Goal: Task Accomplishment & Management: Complete application form

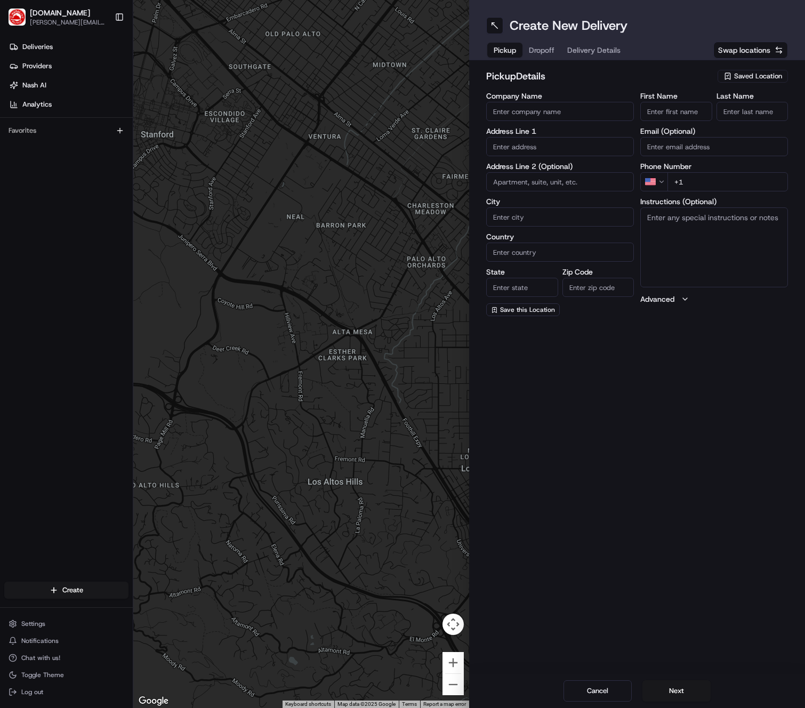
click at [736, 75] on span "Saved Location" at bounding box center [758, 76] width 48 height 10
type input "caj"
click at [701, 115] on span "Cajun Crab Pub and [PERSON_NAME]" at bounding box center [734, 116] width 131 height 10
type input "Cajun Crab Pub and [PERSON_NAME]"
type input "[STREET_ADDRESS]"
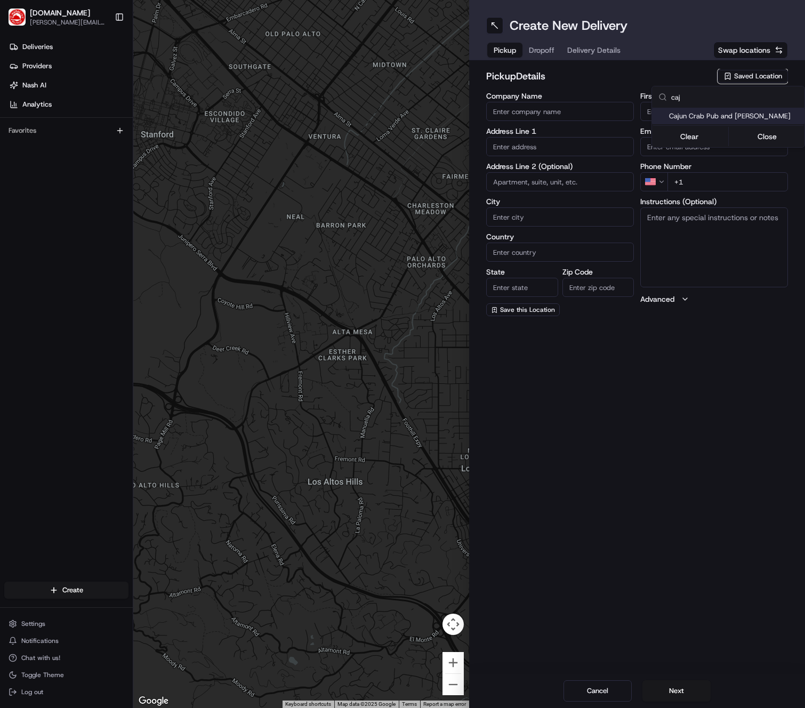
type input "[PERSON_NAME]"
type input "US"
type input "[GEOGRAPHIC_DATA]"
type input "75038"
type input "[PERSON_NAME]"
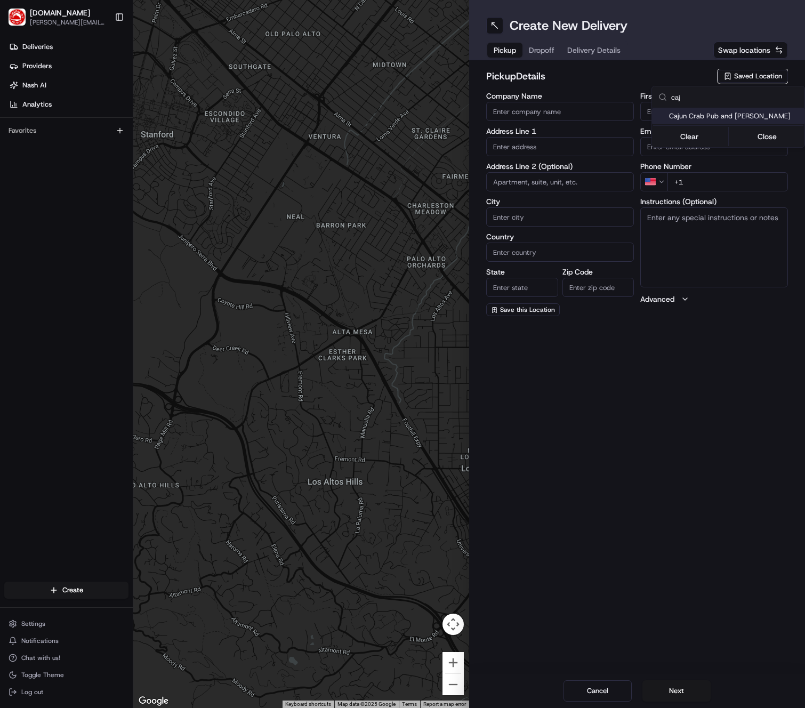
type input "[PERSON_NAME]"
type input "[PHONE_NUMBER]"
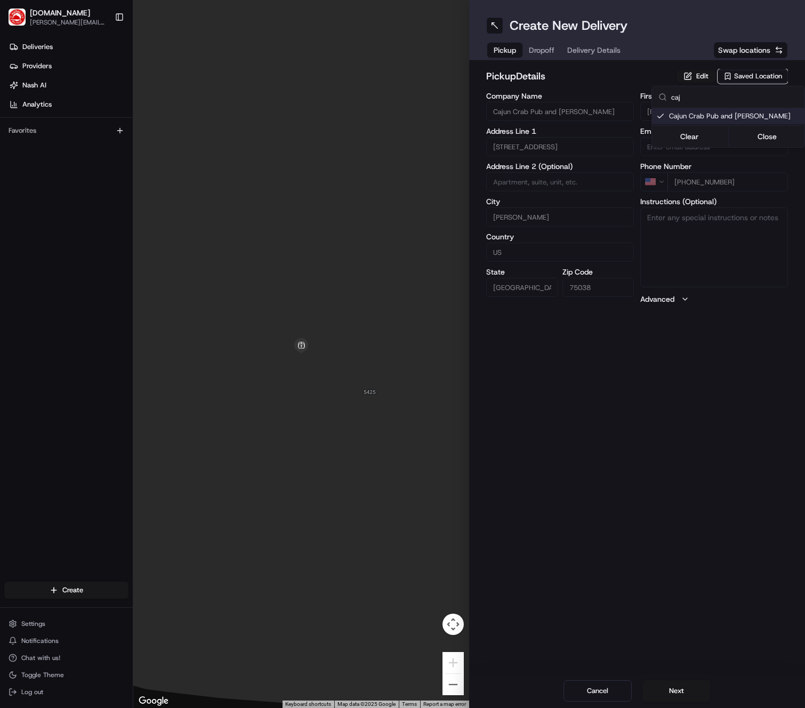
click at [661, 691] on html "[DOMAIN_NAME] [PERSON_NAME][DOMAIN_NAME][EMAIL_ADDRESS][PERSON_NAME][DOMAIN_NAM…" at bounding box center [402, 354] width 805 height 708
click at [667, 693] on button "Next" at bounding box center [676, 690] width 68 height 21
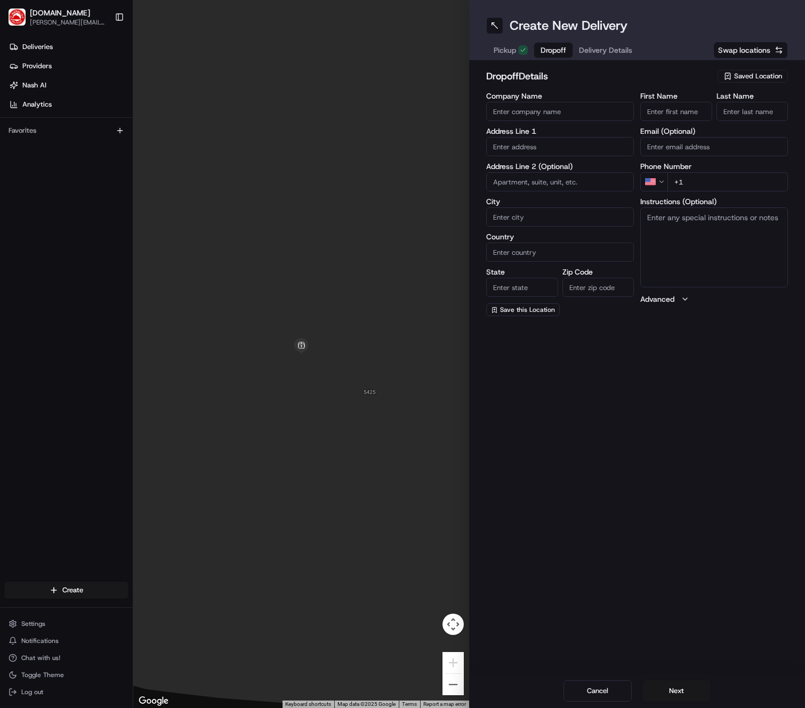
click at [760, 78] on span "Saved Location" at bounding box center [758, 76] width 48 height 10
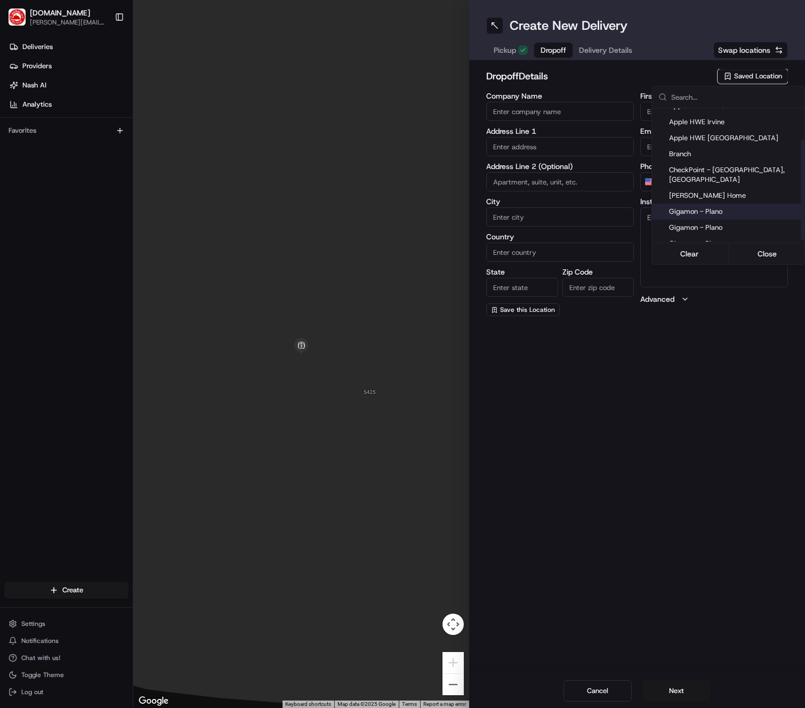
scroll to position [43, 0]
click at [718, 222] on span "Gigamon - Plano" at bounding box center [734, 227] width 131 height 10
type input "Gigamon - Plano"
type input "[STREET_ADDRESS][PERSON_NAME]"
type input "office [STREET_ADDRESS]"
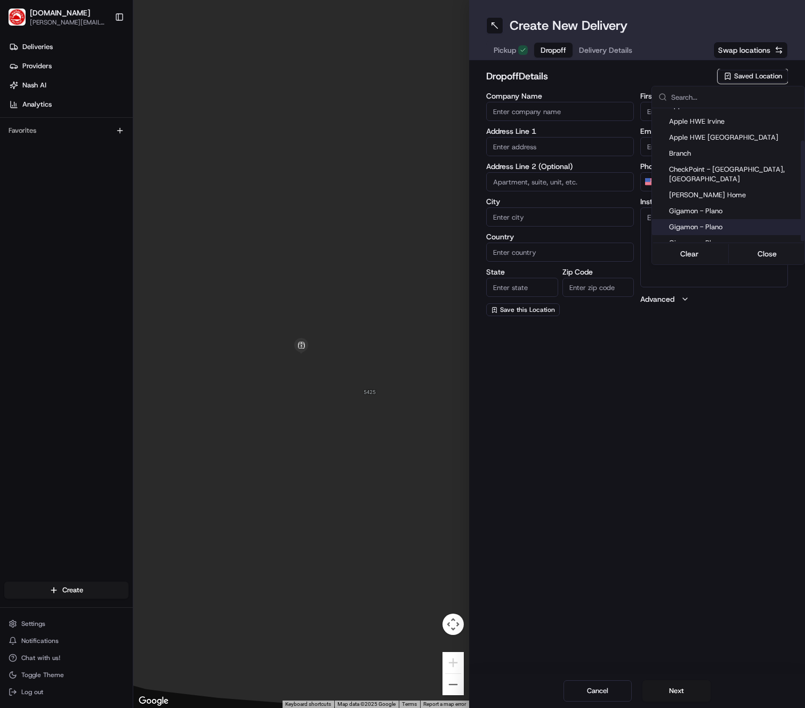
type input "Plano"
type input "US"
type input "[GEOGRAPHIC_DATA]"
type input "75093"
type input "Genese"
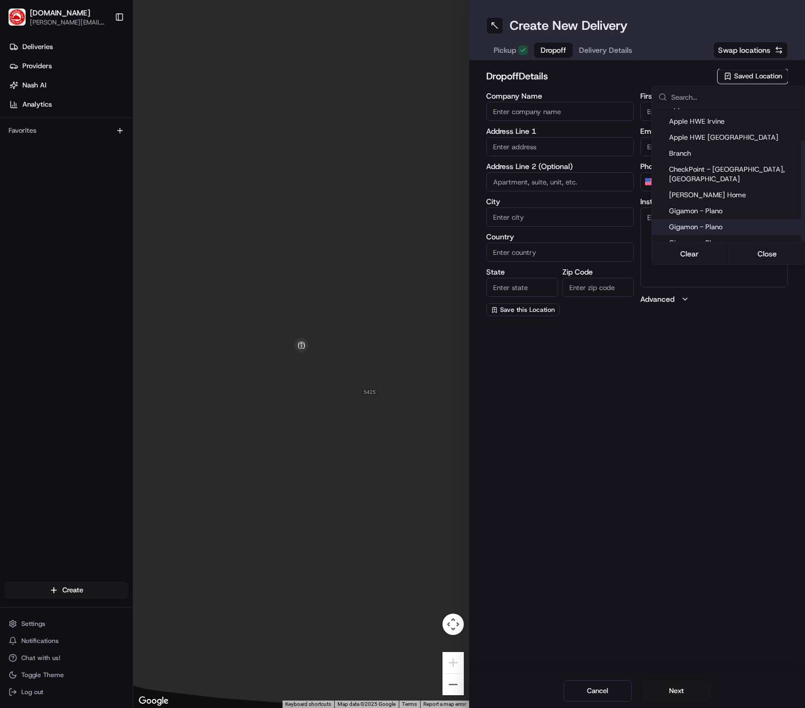
type input "[PERSON_NAME]"
type input "[PHONE_NUMBER]"
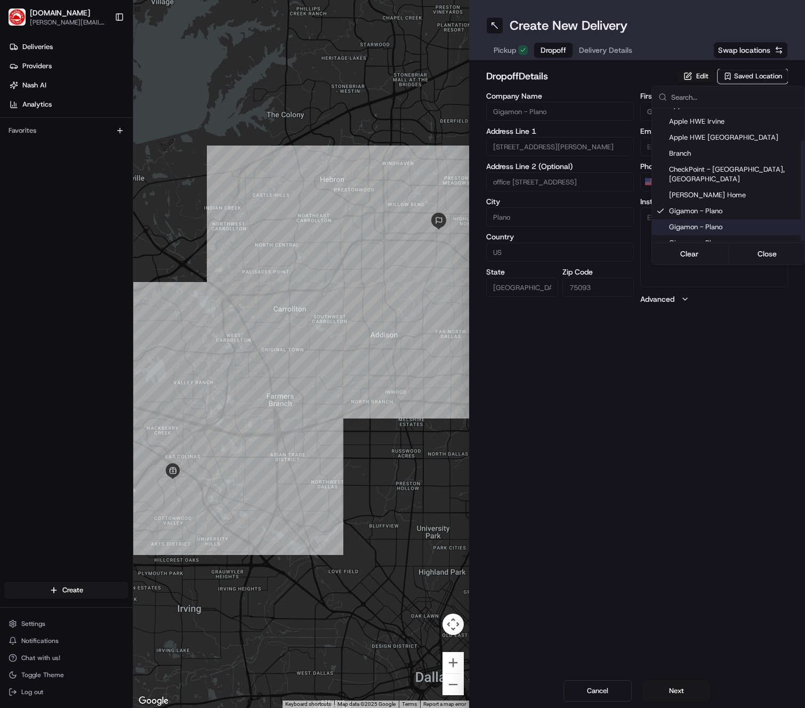
click at [719, 222] on span "Gigamon - Plano" at bounding box center [734, 227] width 131 height 10
type input "4th floor"
click at [700, 366] on html "[DOMAIN_NAME] [PERSON_NAME][DOMAIN_NAME][EMAIL_ADDRESS][PERSON_NAME][DOMAIN_NAM…" at bounding box center [402, 354] width 805 height 708
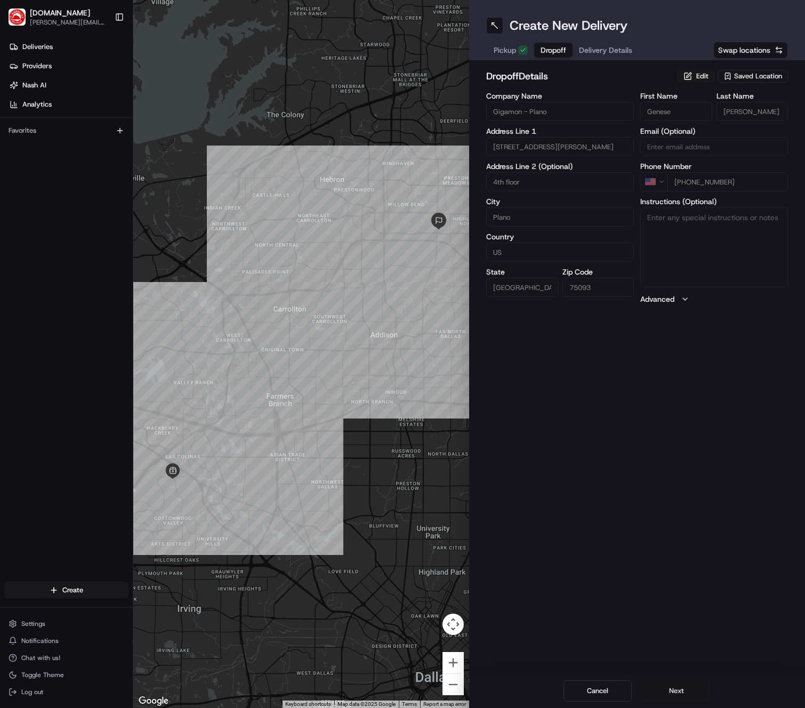
click at [671, 692] on button "Next" at bounding box center [676, 690] width 68 height 21
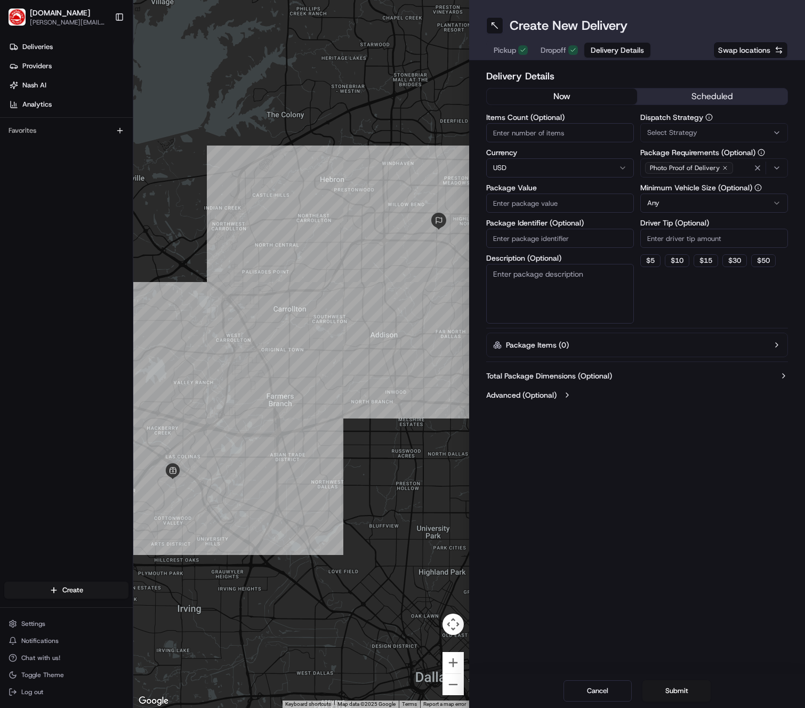
click at [686, 105] on div "now scheduled" at bounding box center [637, 98] width 302 height 21
click at [678, 93] on button "scheduled" at bounding box center [712, 96] width 150 height 16
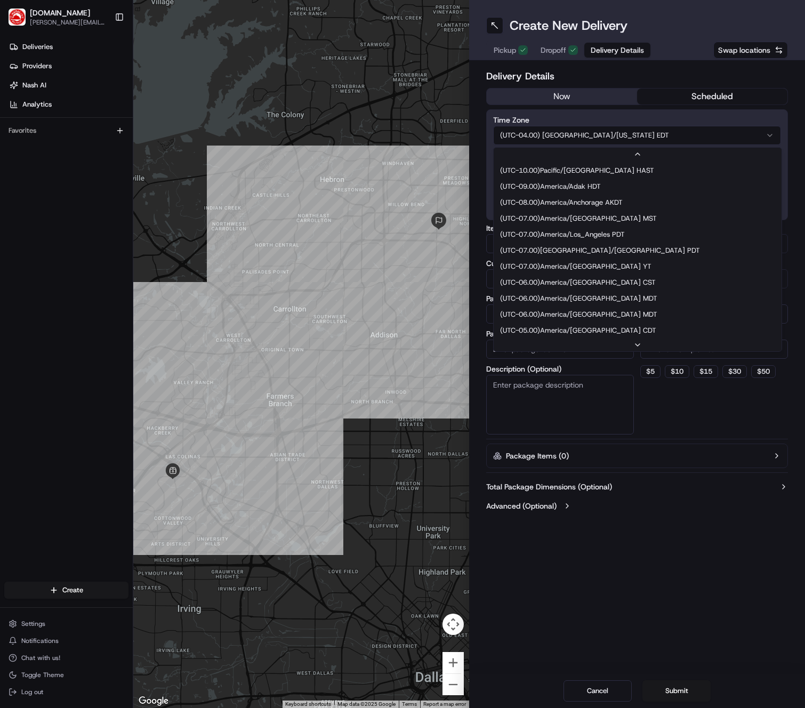
click at [605, 133] on html "[DOMAIN_NAME] [PERSON_NAME][DOMAIN_NAME][EMAIL_ADDRESS][PERSON_NAME][DOMAIN_NAM…" at bounding box center [402, 354] width 805 height 708
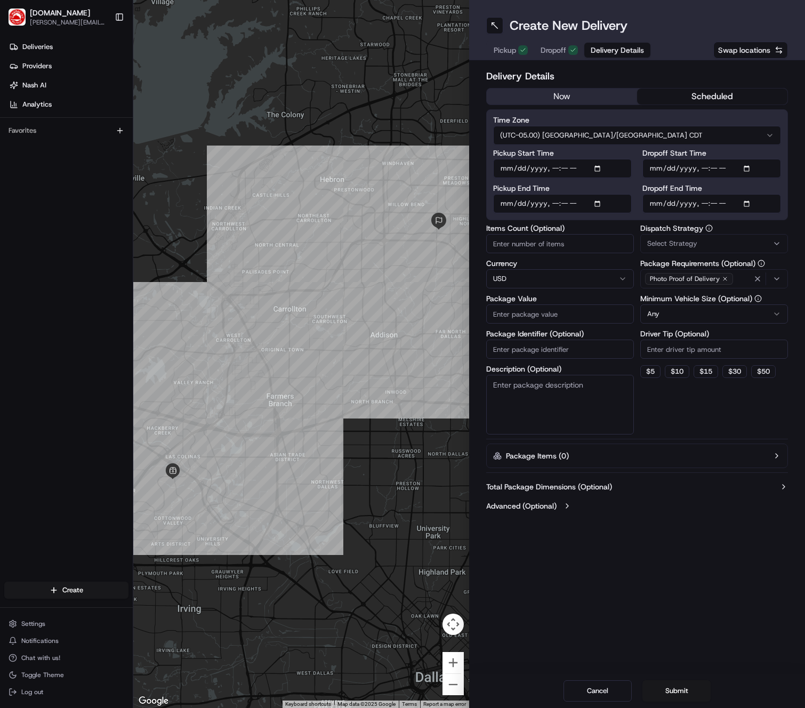
click at [602, 166] on input "Pickup Start Time" at bounding box center [562, 168] width 139 height 19
type input "[DATE]T11:20"
click at [618, 150] on label "Pickup Start Time" at bounding box center [562, 152] width 139 height 7
click at [618, 159] on input "Pickup Start Time" at bounding box center [562, 168] width 139 height 19
click at [598, 202] on input "Pickup End Time" at bounding box center [562, 203] width 139 height 19
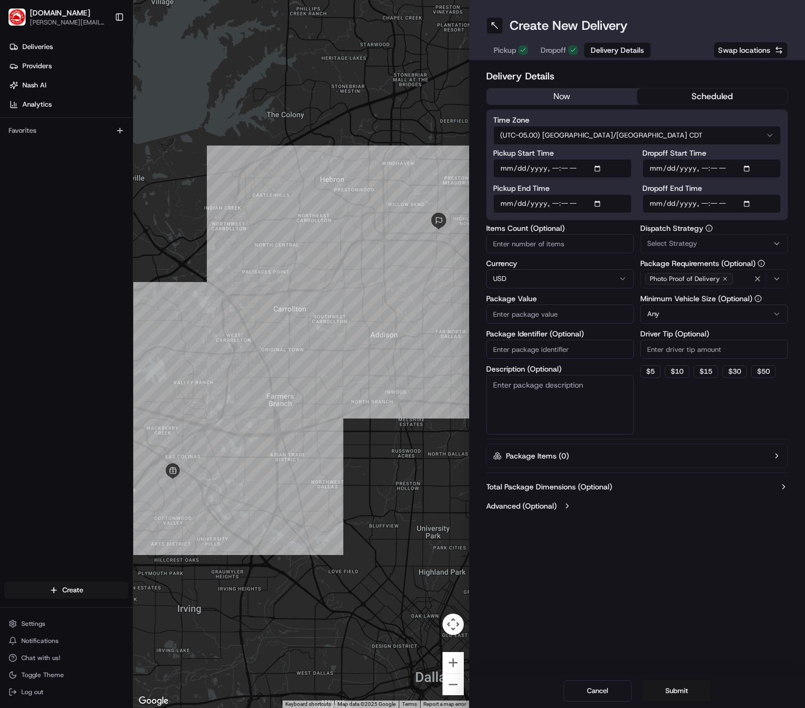
type input "[DATE]T11:30"
click at [631, 188] on label "Pickup End Time" at bounding box center [562, 187] width 139 height 7
click at [631, 194] on input "Pickup End Time" at bounding box center [562, 203] width 139 height 19
click at [751, 173] on input "Dropoff Start Time" at bounding box center [711, 168] width 139 height 19
click at [750, 166] on input "Dropoff Start Time" at bounding box center [711, 168] width 139 height 19
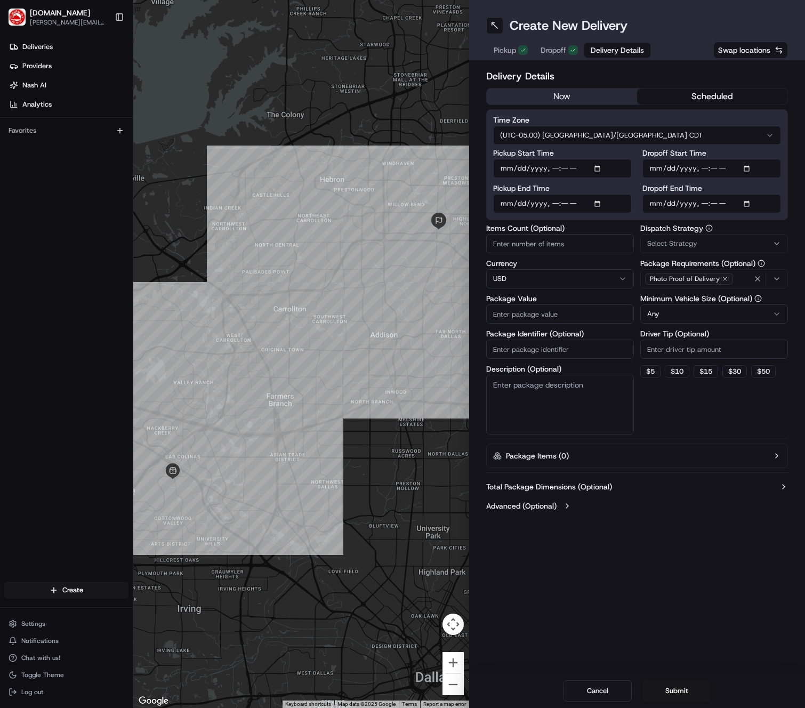
type input "[DATE]T11:50"
click at [791, 172] on div "Delivery Details now scheduled Time Zone (UTC-05.00) [GEOGRAPHIC_DATA]/[GEOGRAP…" at bounding box center [637, 292] width 336 height 464
click at [756, 204] on input "Dropoff End Time" at bounding box center [711, 203] width 139 height 19
click at [752, 204] on input "Dropoff End Time" at bounding box center [711, 203] width 139 height 19
type input "[DATE]T12:00"
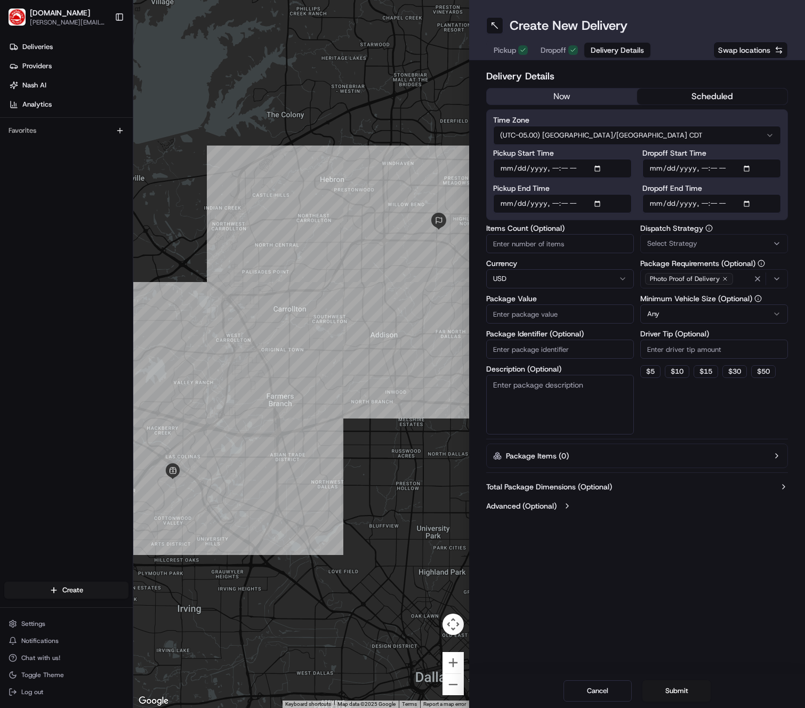
click at [771, 178] on div "Dropoff Start Time Dropoff End Time" at bounding box center [711, 181] width 139 height 64
click at [726, 241] on div "Select Strategy" at bounding box center [714, 244] width 142 height 10
click at [695, 303] on span "Default Dispatch Strategy" at bounding box center [723, 302] width 131 height 10
click at [597, 310] on html "[DOMAIN_NAME] [PERSON_NAME][DOMAIN_NAME][EMAIL_ADDRESS][PERSON_NAME][DOMAIN_NAM…" at bounding box center [402, 354] width 805 height 708
click at [599, 314] on input "Package Value" at bounding box center [560, 313] width 148 height 19
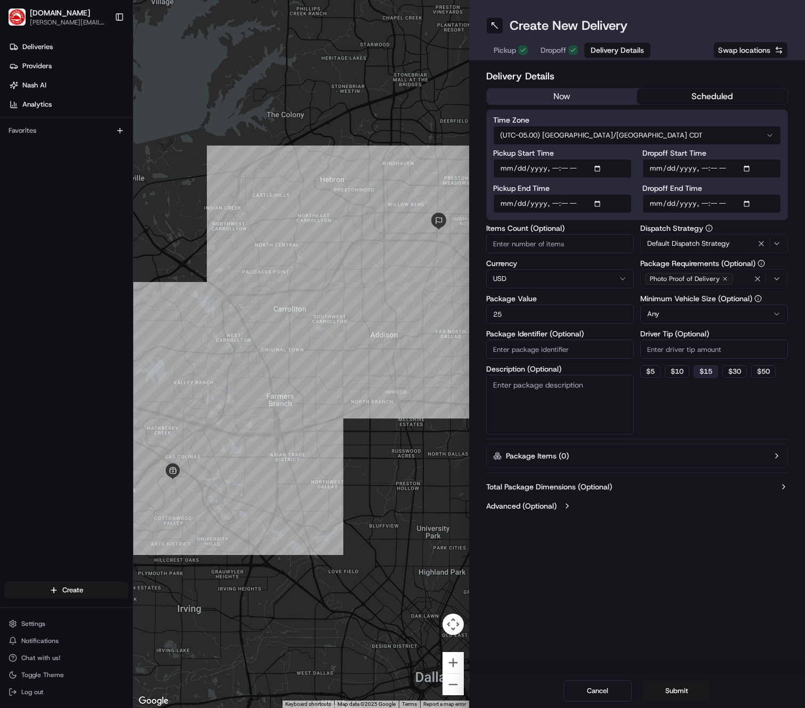
type input "25"
drag, startPoint x: 704, startPoint y: 365, endPoint x: 699, endPoint y: 368, distance: 6.0
click at [704, 365] on button "$ 15" at bounding box center [705, 371] width 25 height 13
type input "15"
click at [571, 395] on textarea "Description (Optional)" at bounding box center [560, 405] width 148 height 60
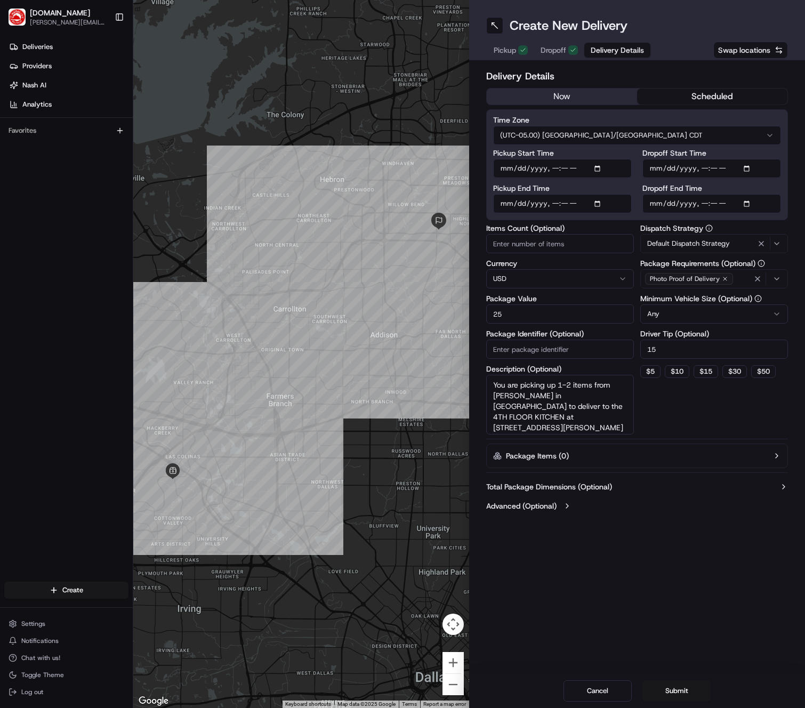
type textarea "You are picking up 1-2 items from [PERSON_NAME] in [GEOGRAPHIC_DATA] to deliver…"
click at [672, 657] on div "Create New Delivery Pickup Dropoff Delivery Details Swap locations Delivery Det…" at bounding box center [637, 354] width 336 height 708
click at [679, 693] on button "Submit" at bounding box center [676, 690] width 68 height 21
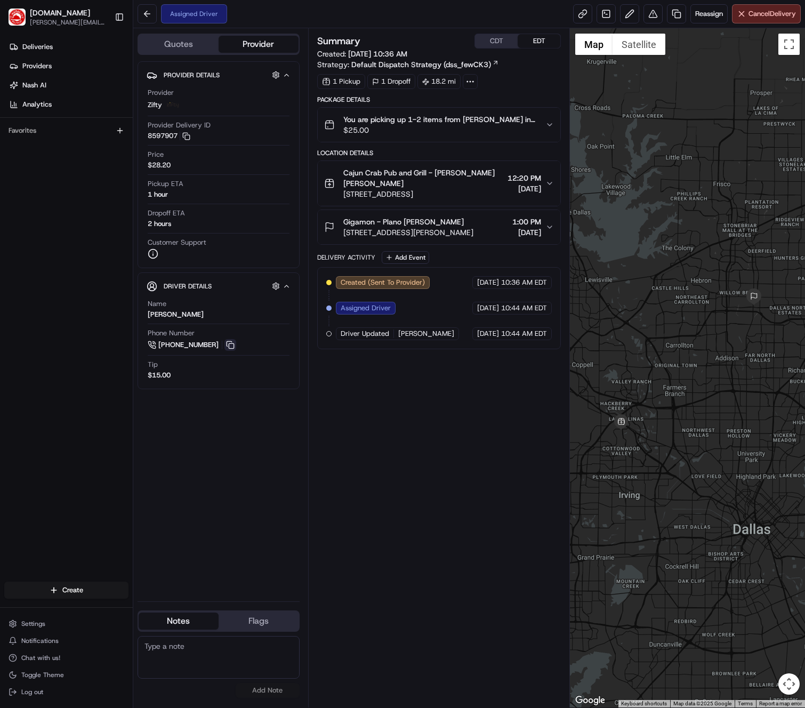
click at [232, 346] on button at bounding box center [230, 345] width 12 height 12
